Goal: Navigation & Orientation: Find specific page/section

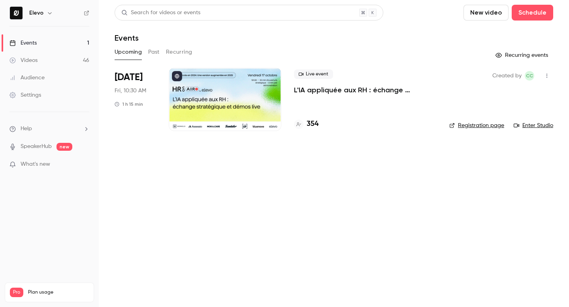
click at [524, 126] on link "Enter Studio" at bounding box center [534, 126] width 40 height 8
